Goal: Information Seeking & Learning: Learn about a topic

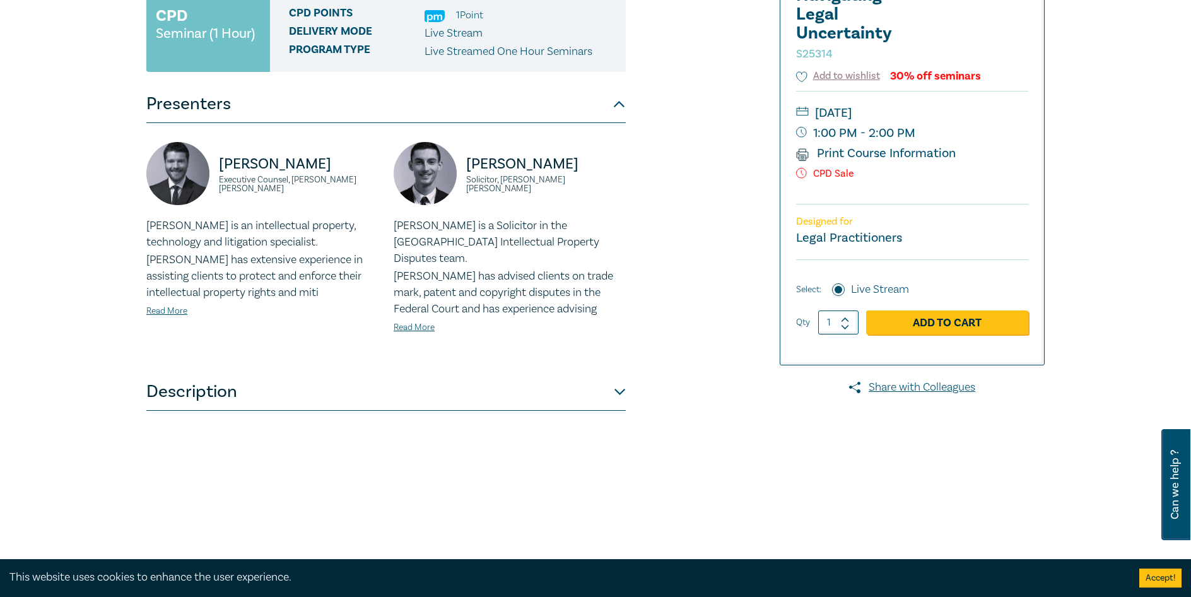
scroll to position [315, 0]
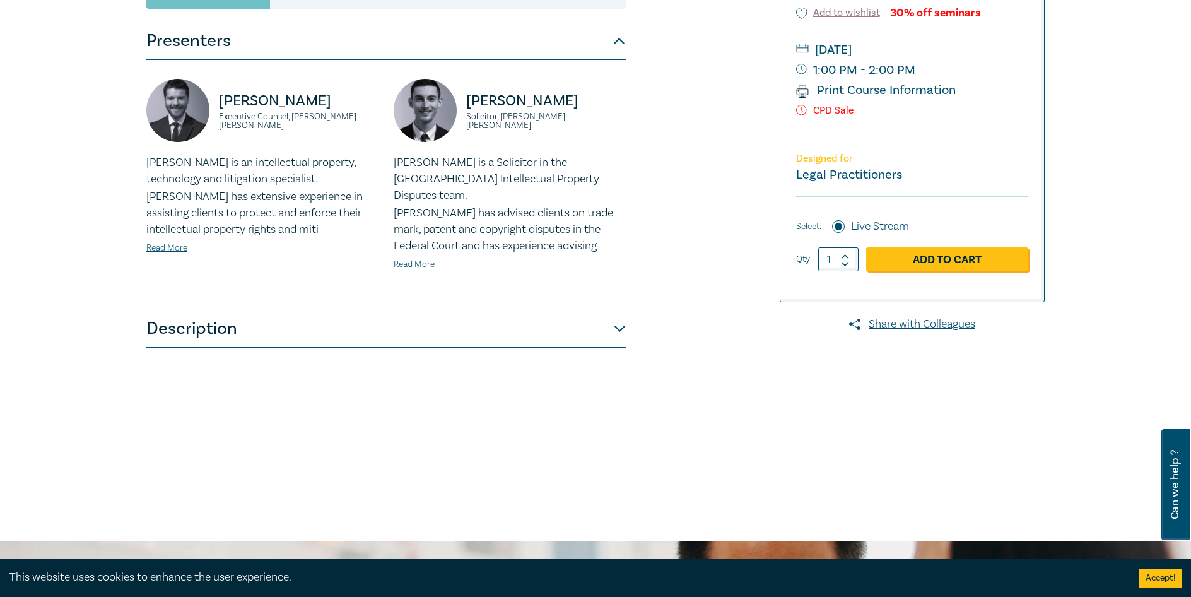
click at [559, 322] on button "Description" at bounding box center [385, 329] width 479 height 38
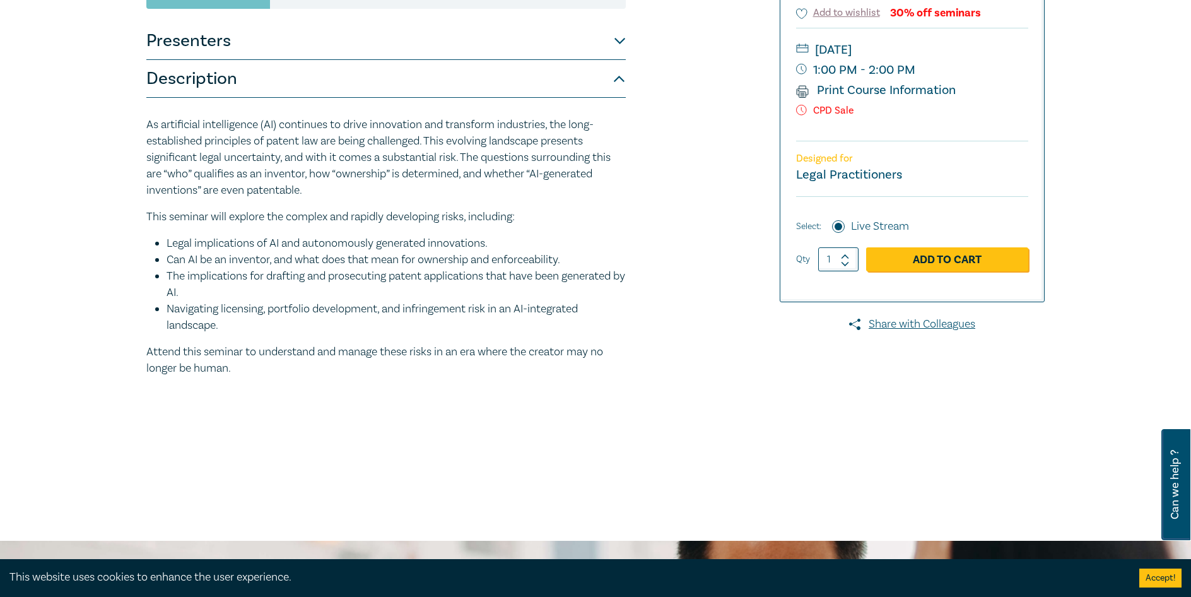
click at [498, 43] on button "Presenters" at bounding box center [385, 41] width 479 height 38
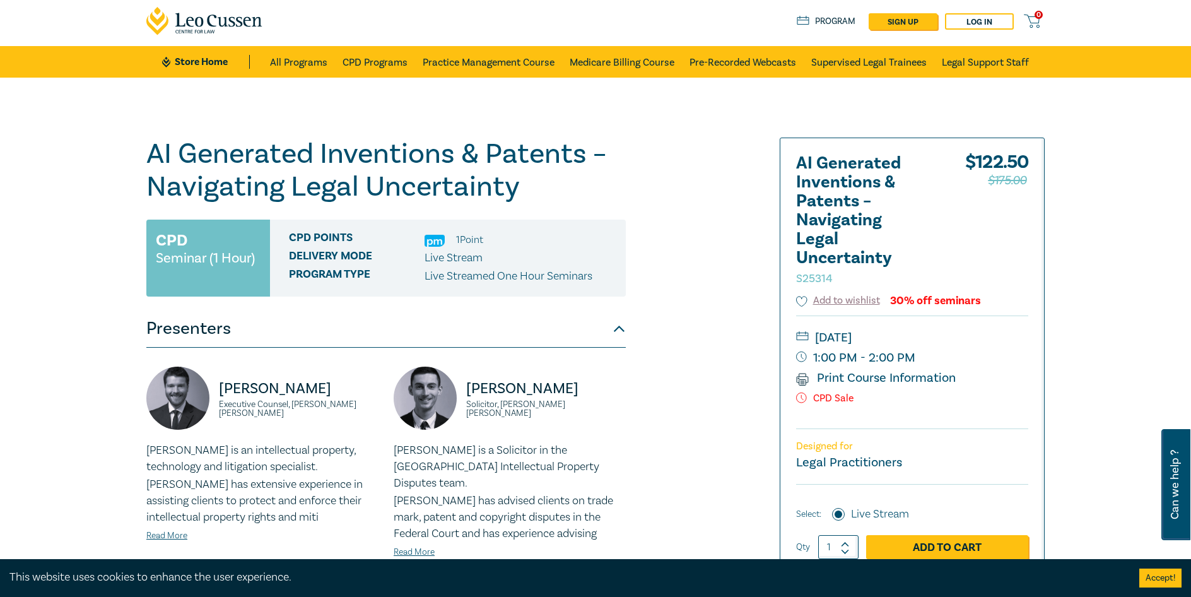
scroll to position [0, 0]
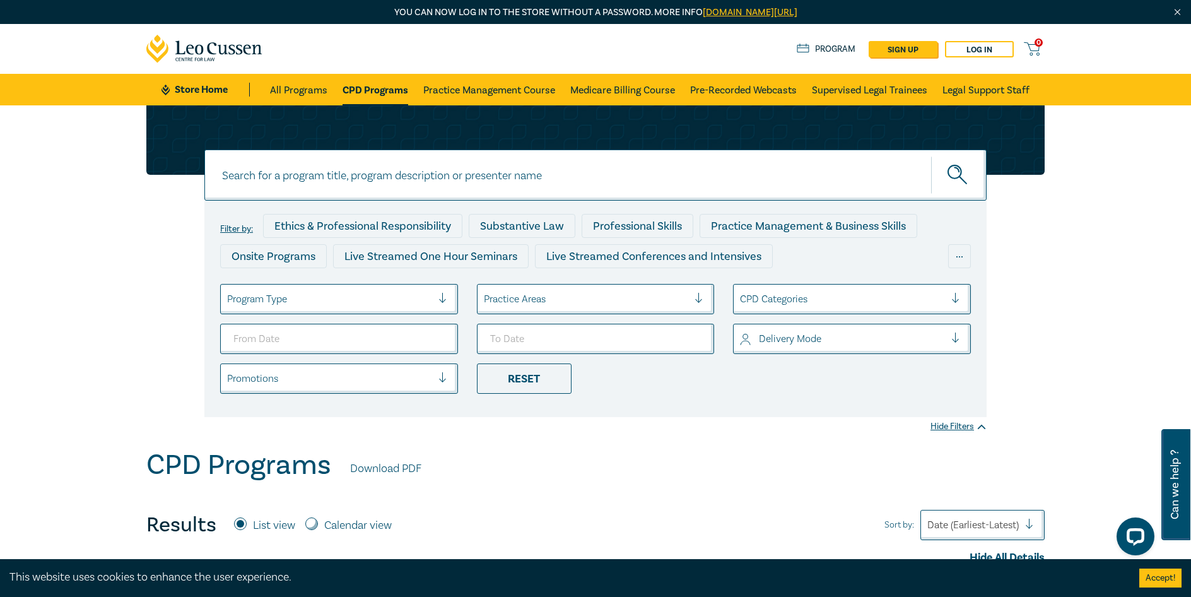
click at [137, 281] on div "Filter by: Ethics & Professional Responsibility Substantive Law Professional Sk…" at bounding box center [595, 276] width 1191 height 343
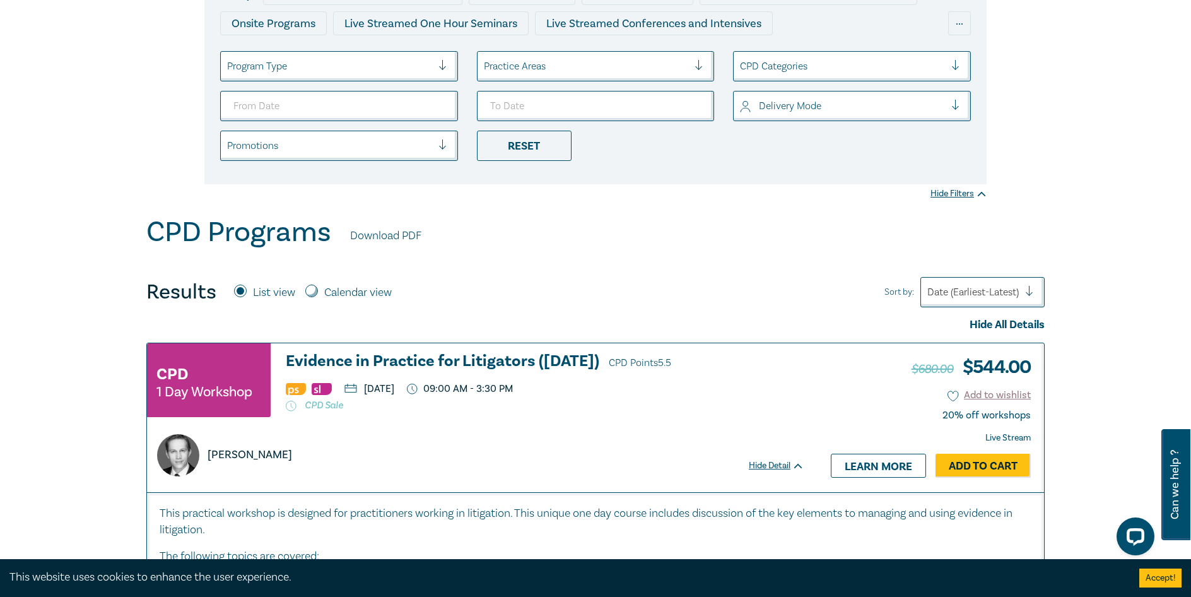
scroll to position [252, 0]
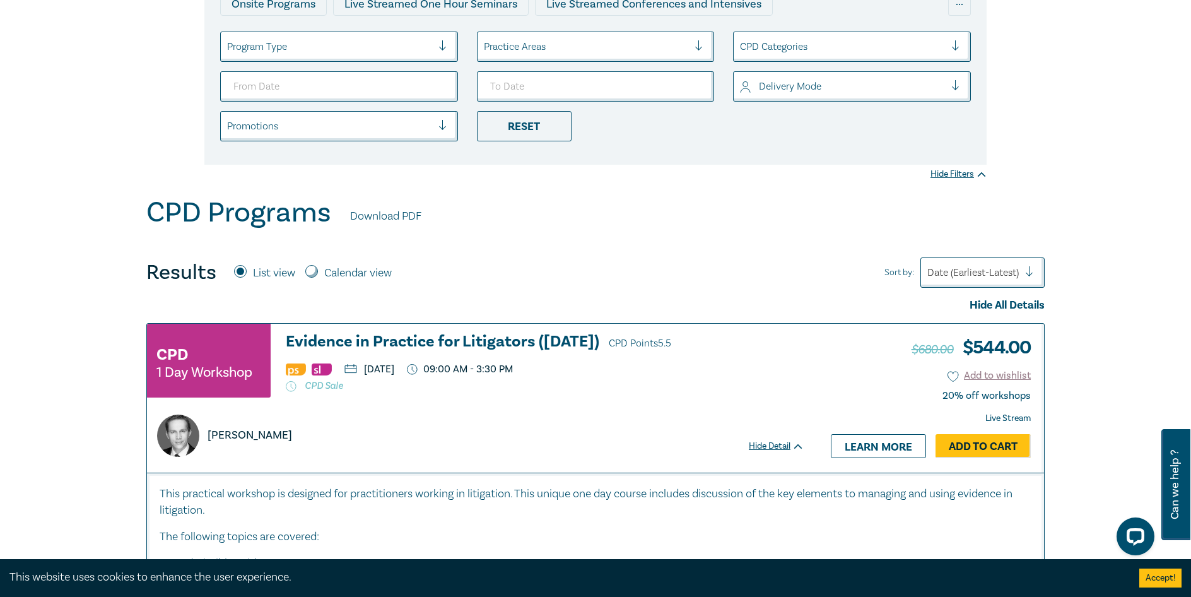
click at [1030, 269] on div at bounding box center [1034, 272] width 19 height 13
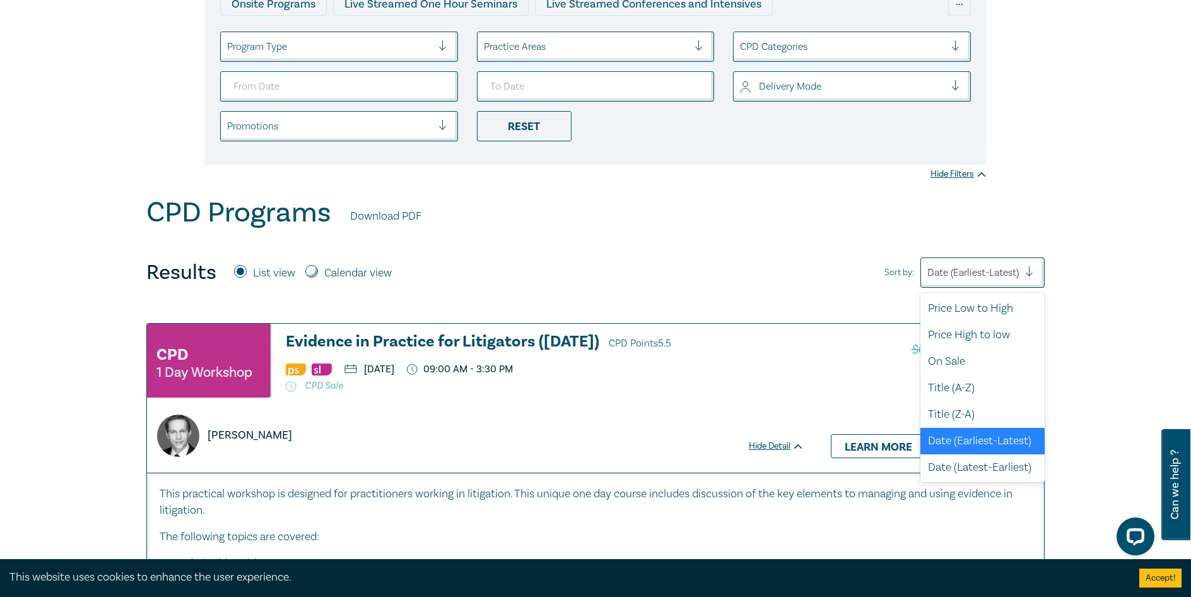
scroll to position [3, 0]
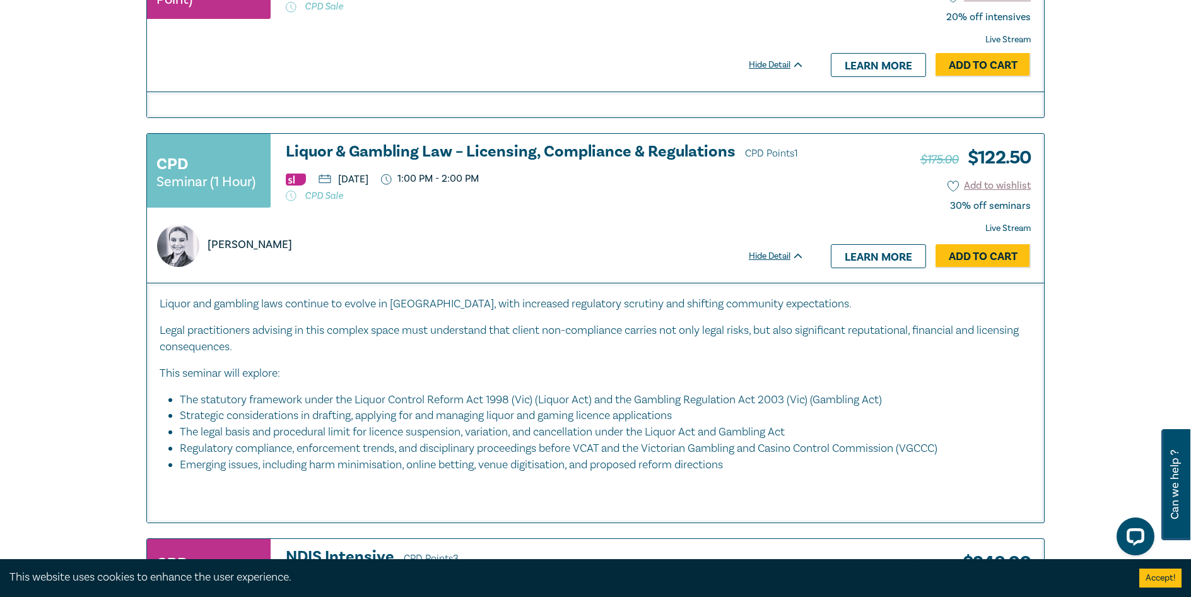
scroll to position [2271, 0]
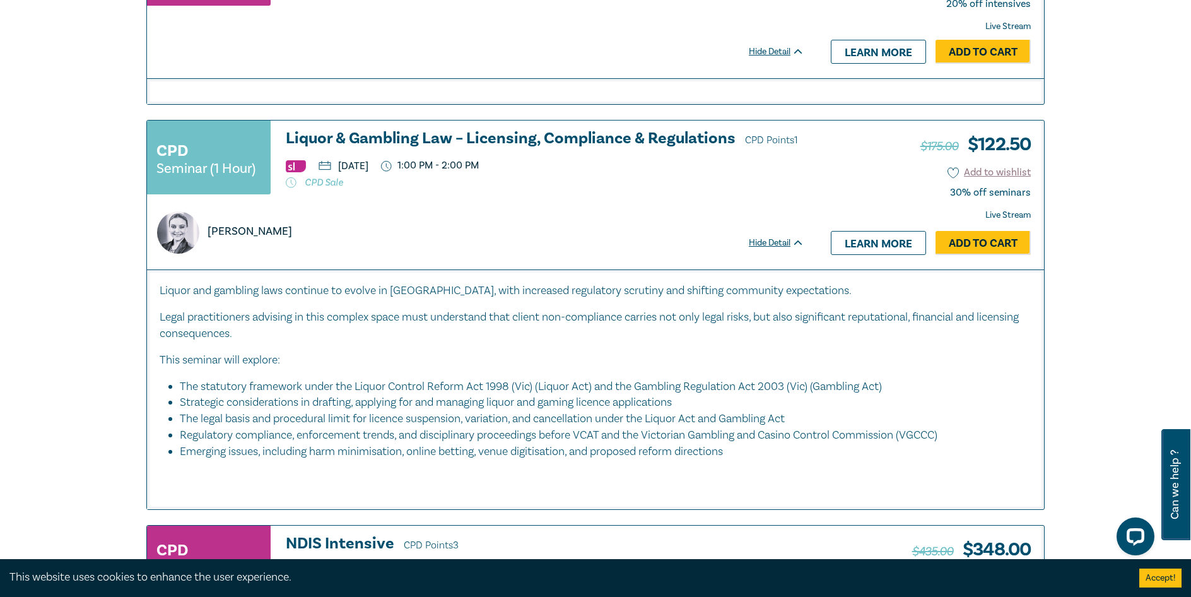
click at [565, 145] on h3 "Liquor & Gambling Law – Licensing, Compliance & Regulations CPD Points 1" at bounding box center [545, 139] width 518 height 19
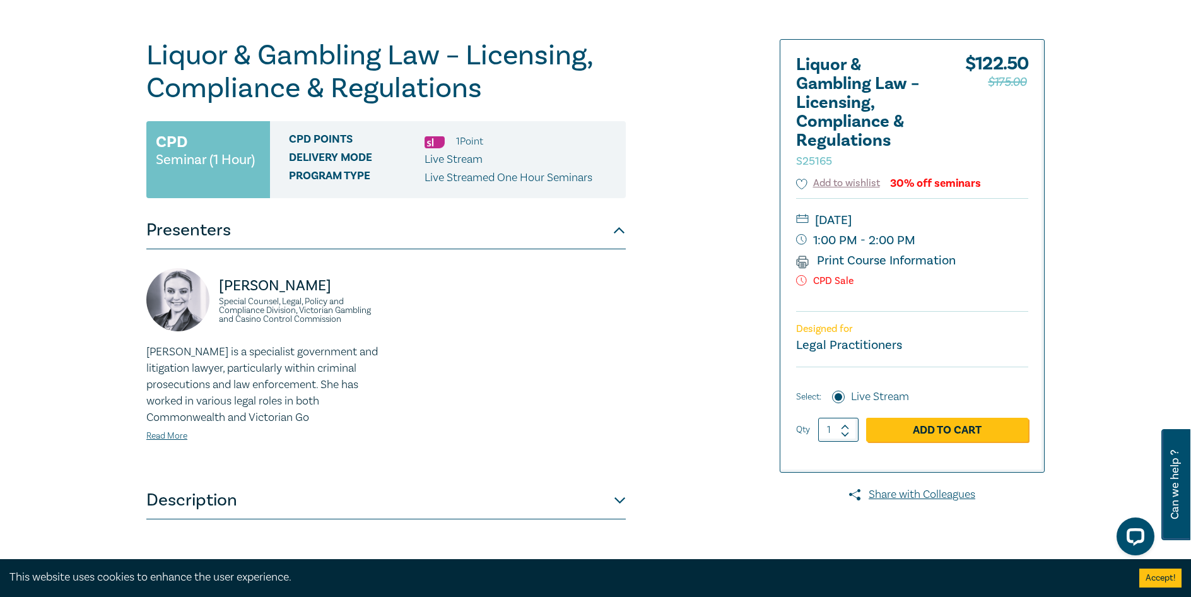
scroll to position [189, 0]
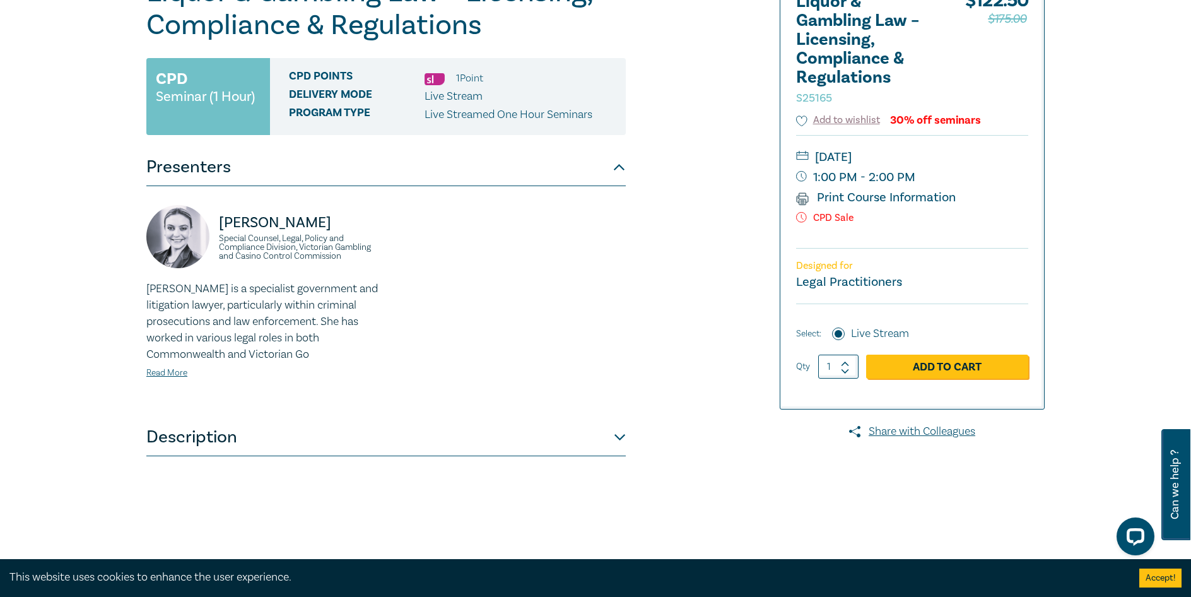
click at [525, 443] on button "Description" at bounding box center [385, 437] width 479 height 38
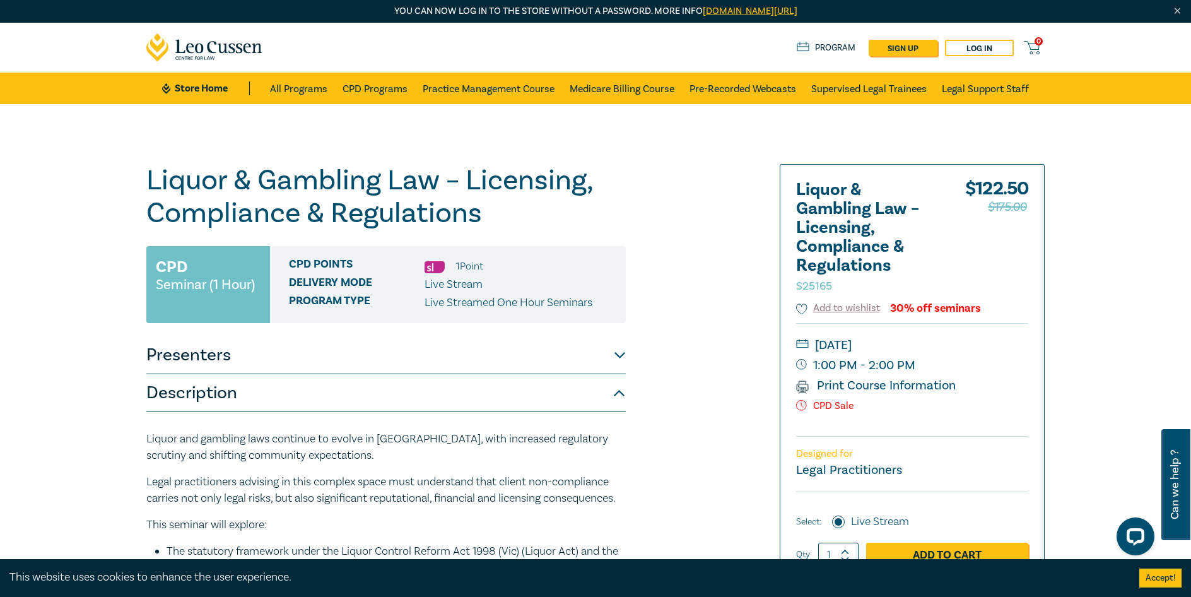
scroll to position [0, 0]
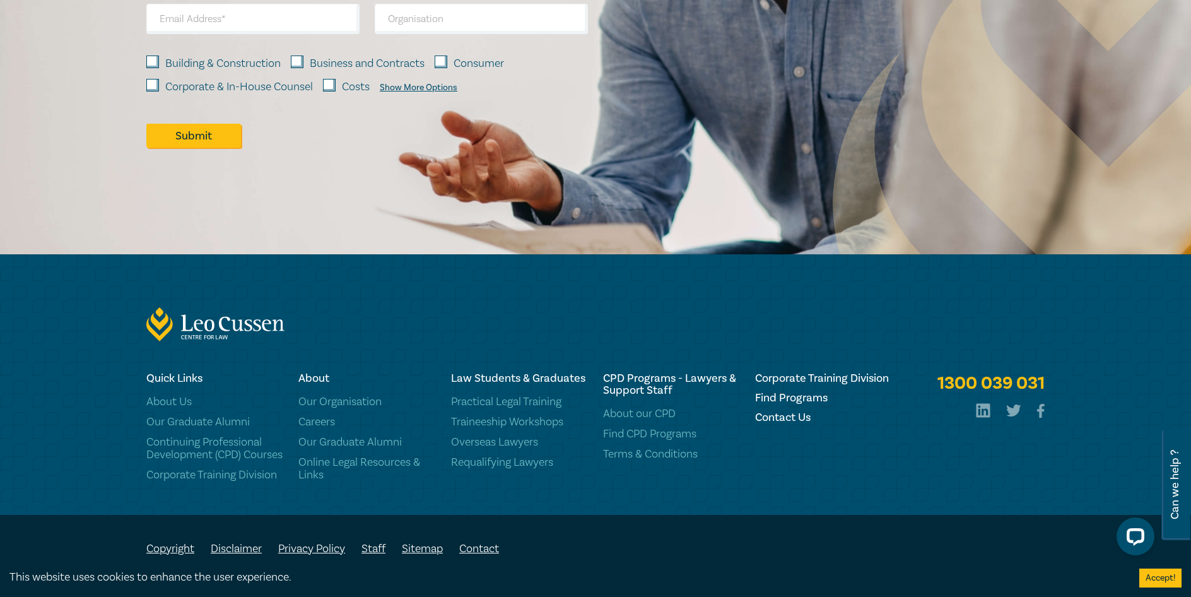
scroll to position [6364, 0]
